Goal: Complete application form

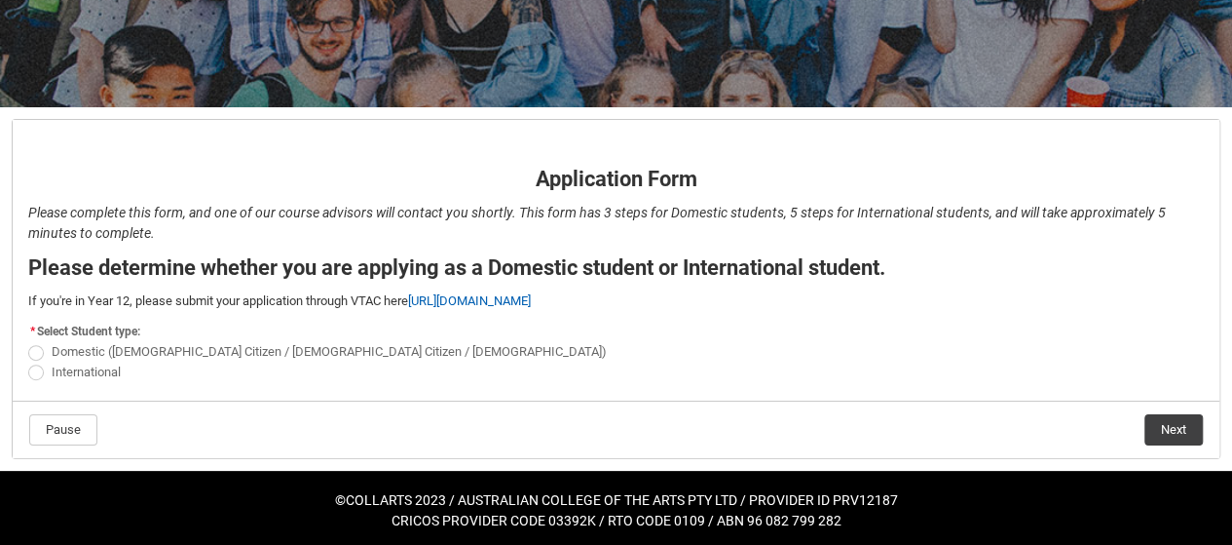
scroll to position [281, 0]
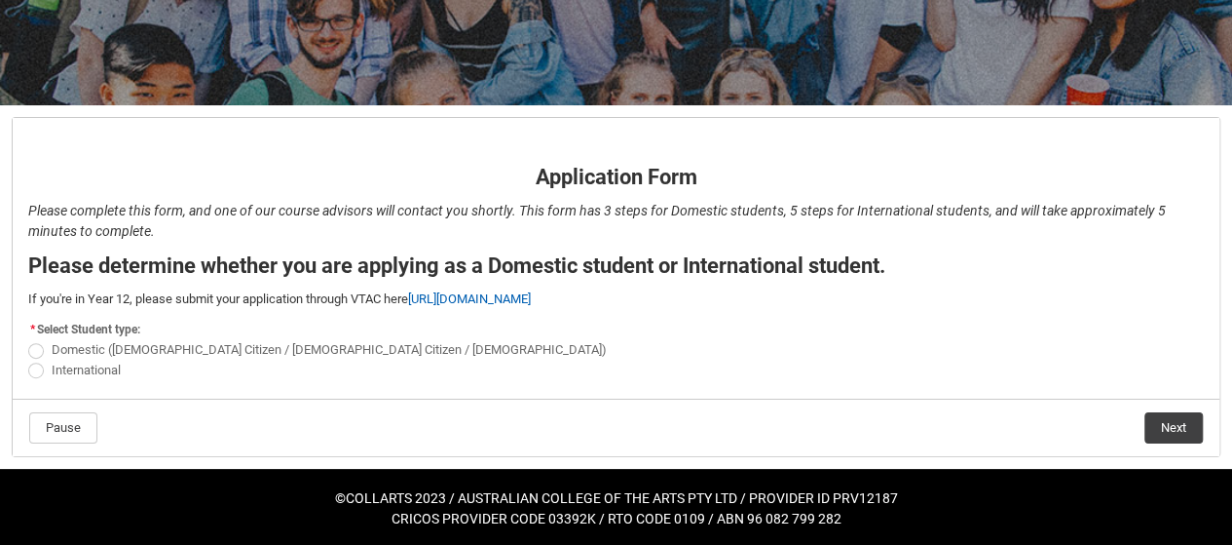
click at [141, 348] on span "Domestic ([DEMOGRAPHIC_DATA] Citizen / [DEMOGRAPHIC_DATA] Citizen / [DEMOGRAPHI…" at bounding box center [329, 349] width 555 height 15
click at [28, 340] on input "Domestic ([DEMOGRAPHIC_DATA] Citizen / [DEMOGRAPHIC_DATA] Citizen / [DEMOGRAPHI…" at bounding box center [27, 339] width 1 height 1
radio input "true"
click at [1167, 427] on button "Next" at bounding box center [1174, 427] width 58 height 31
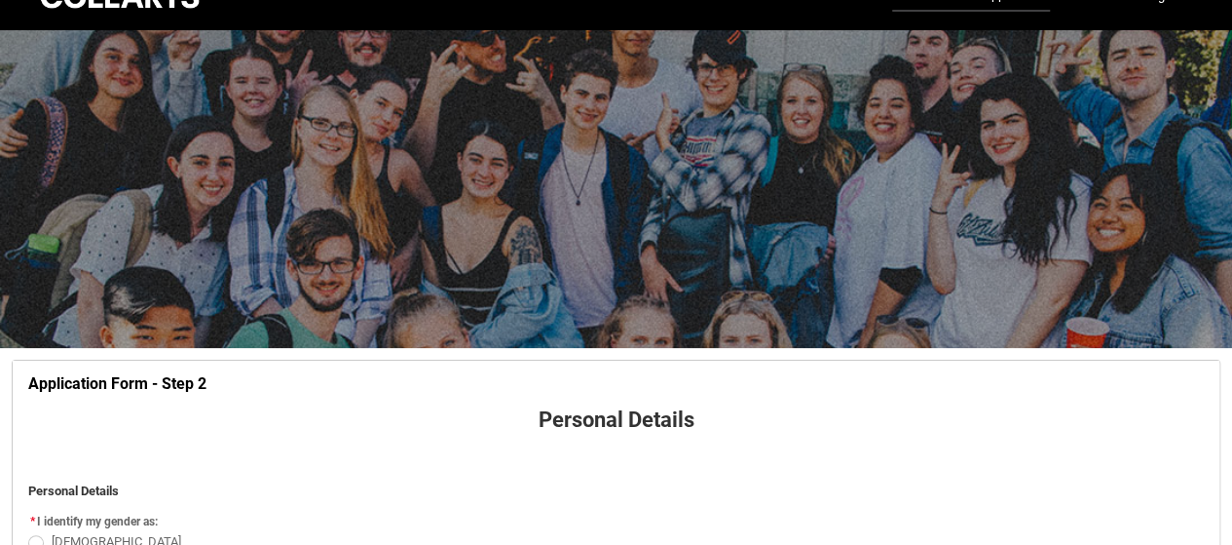
scroll to position [203, 0]
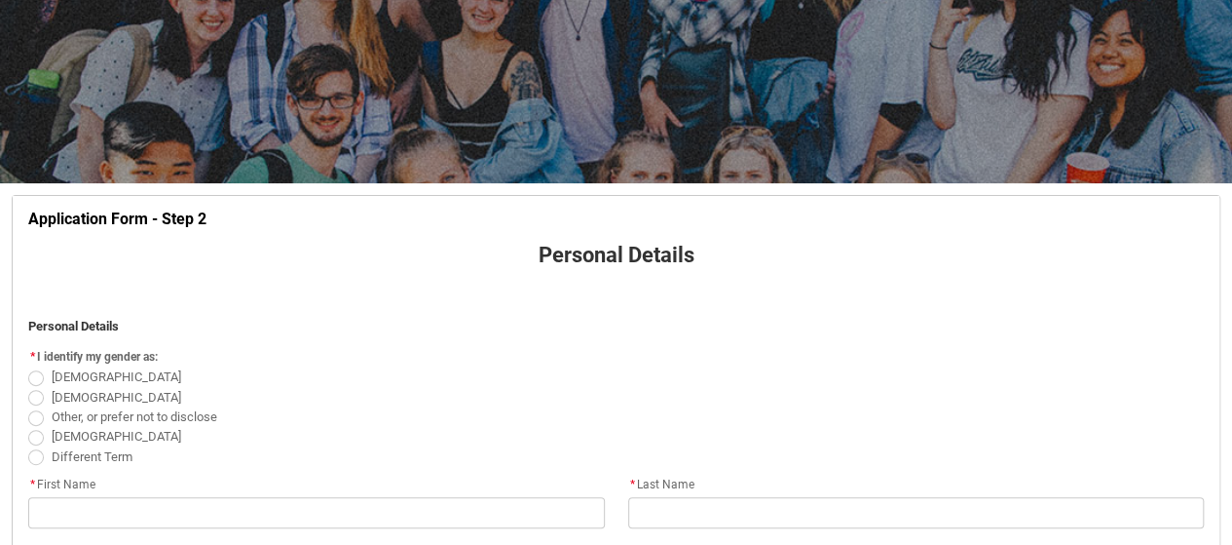
click at [57, 369] on span "[DEMOGRAPHIC_DATA]" at bounding box center [117, 376] width 130 height 15
click at [28, 367] on input "[DEMOGRAPHIC_DATA]" at bounding box center [27, 366] width 1 height 1
radio input "true"
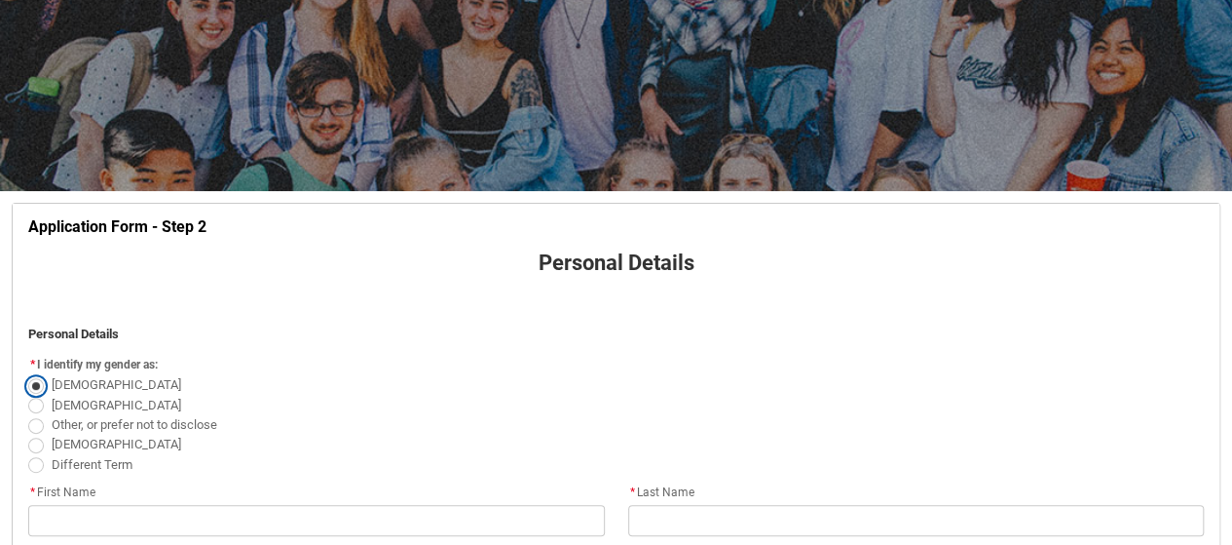
scroll to position [0, 0]
